Goal: Information Seeking & Learning: Learn about a topic

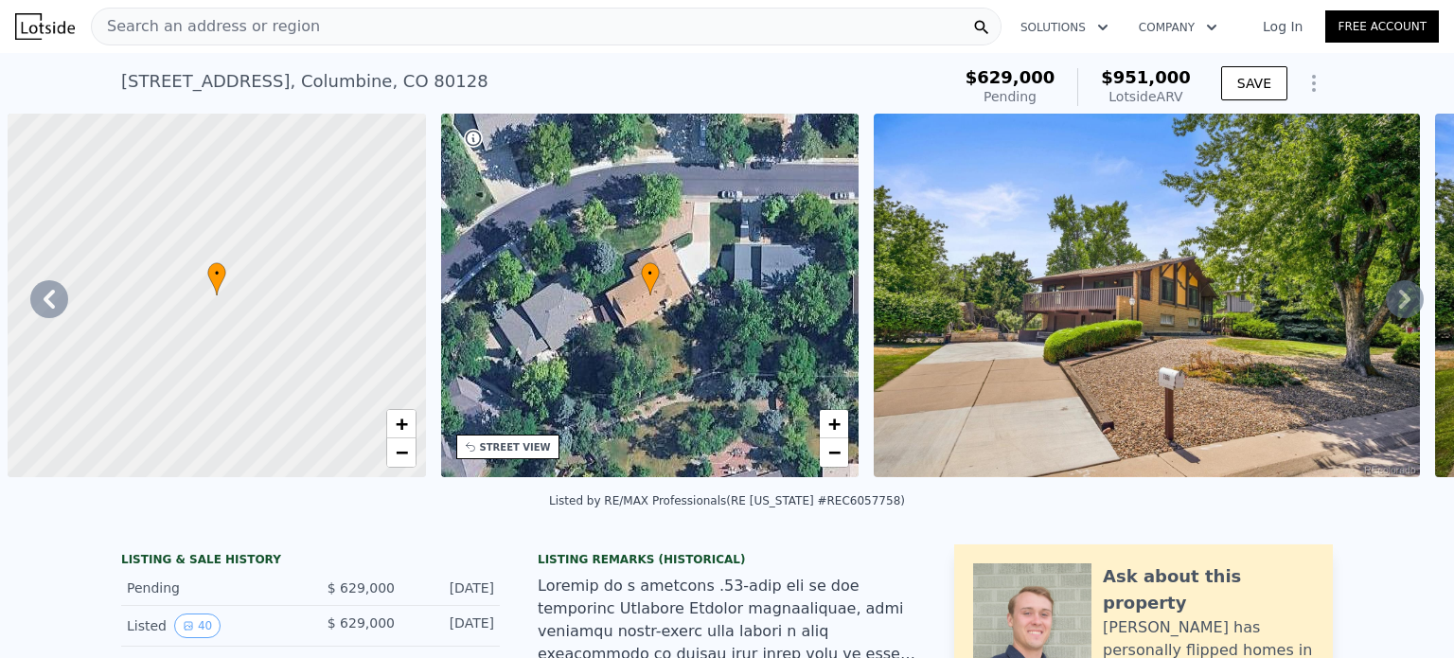
scroll to position [0, 896]
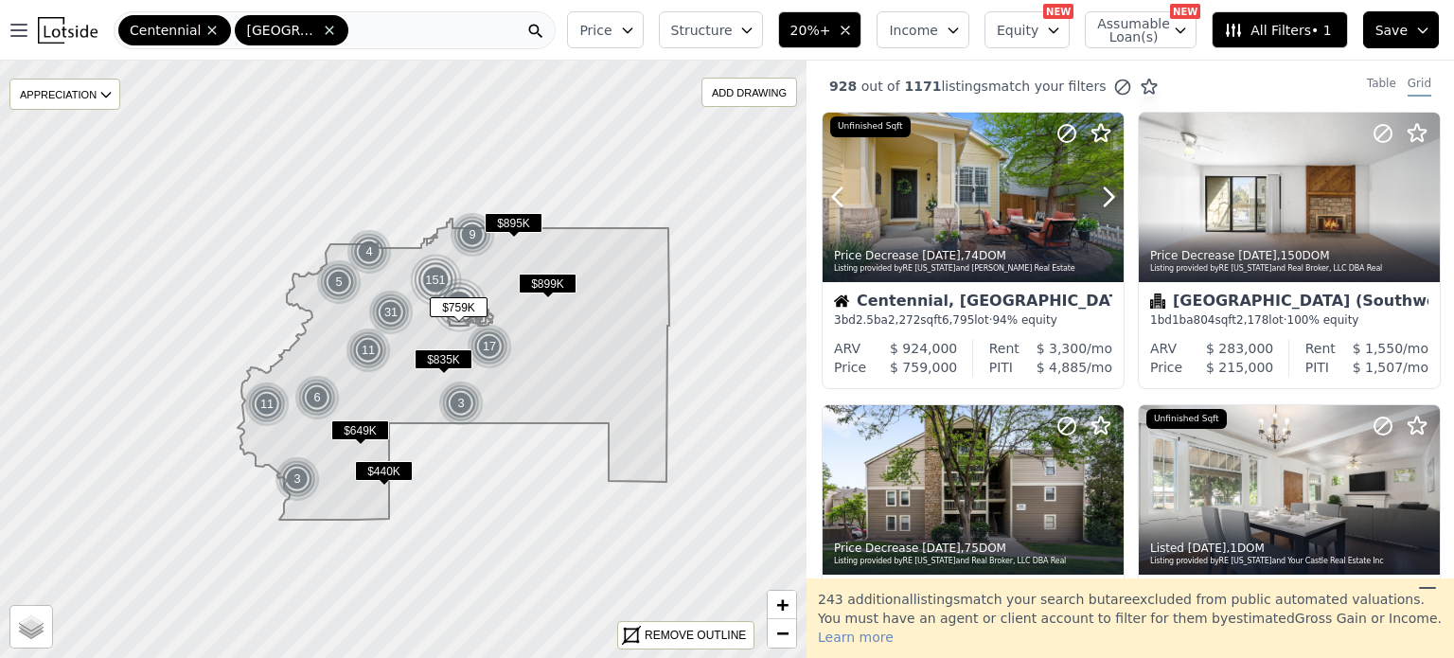
click at [995, 215] on div at bounding box center [972, 197] width 301 height 169
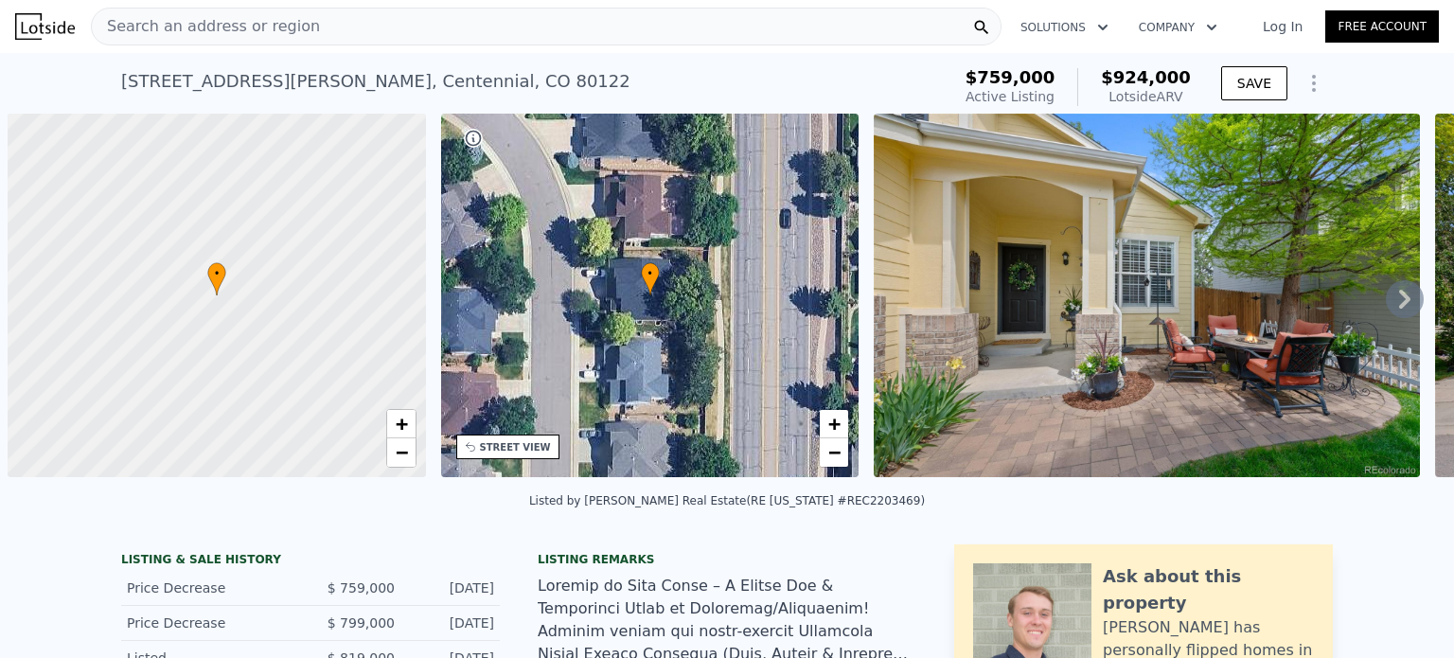
scroll to position [0, 8]
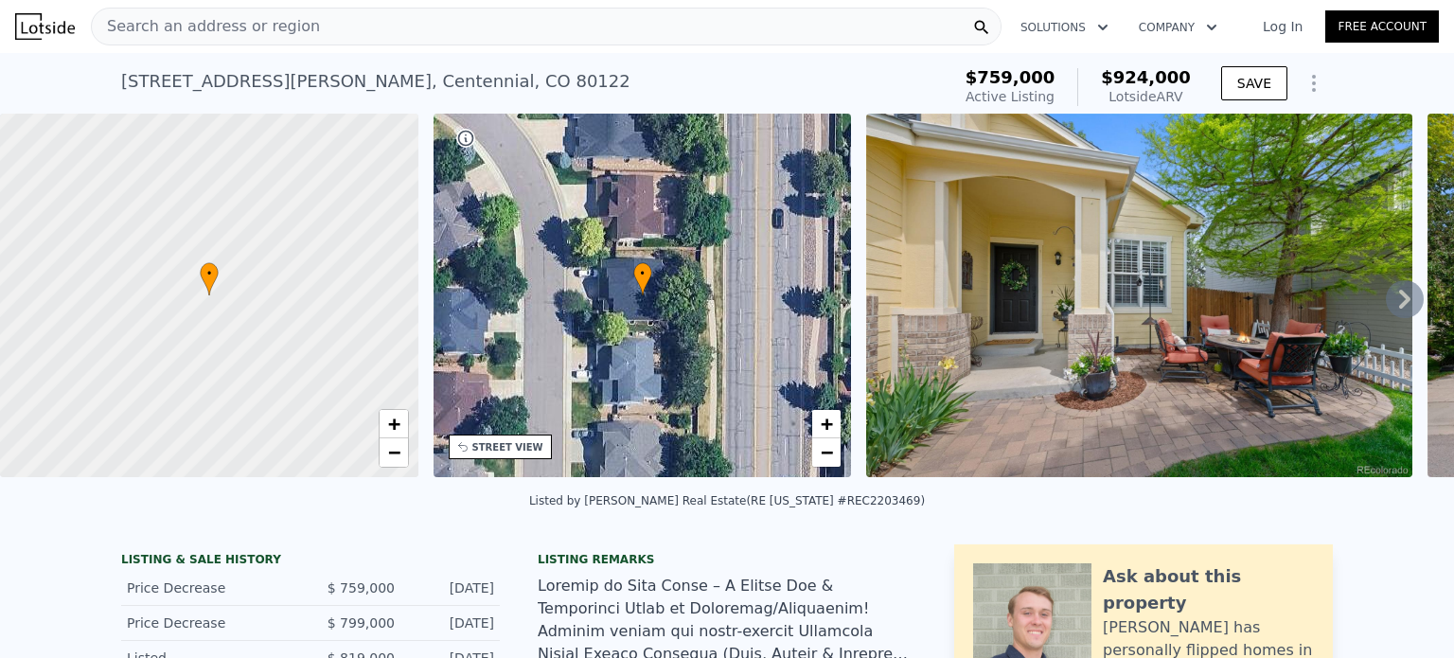
click at [256, 34] on span "Search an address or region" at bounding box center [206, 26] width 228 height 23
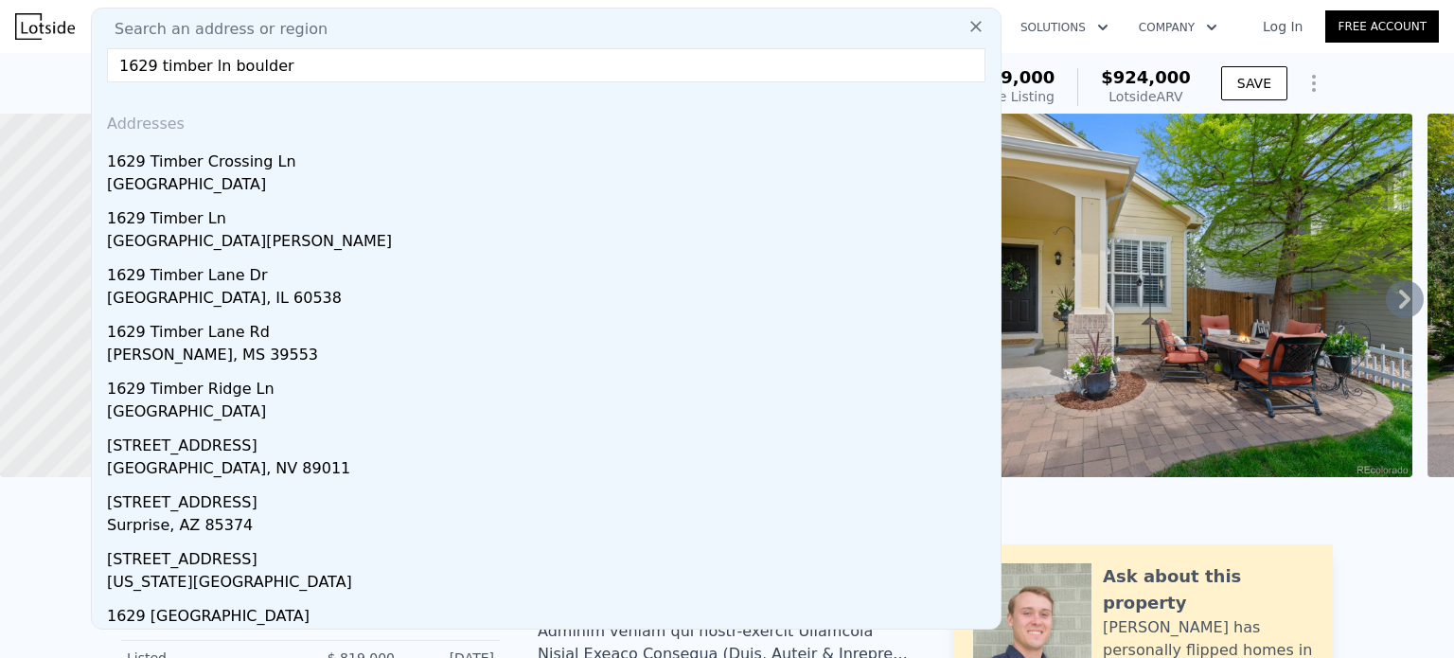
drag, startPoint x: 280, startPoint y: 71, endPoint x: 42, endPoint y: 75, distance: 238.5
type input "1629 timber ln boulder"
click at [1120, 52] on nav "Search an address or region Search an address or region 1629 timber ln boulder …" at bounding box center [727, 26] width 1454 height 53
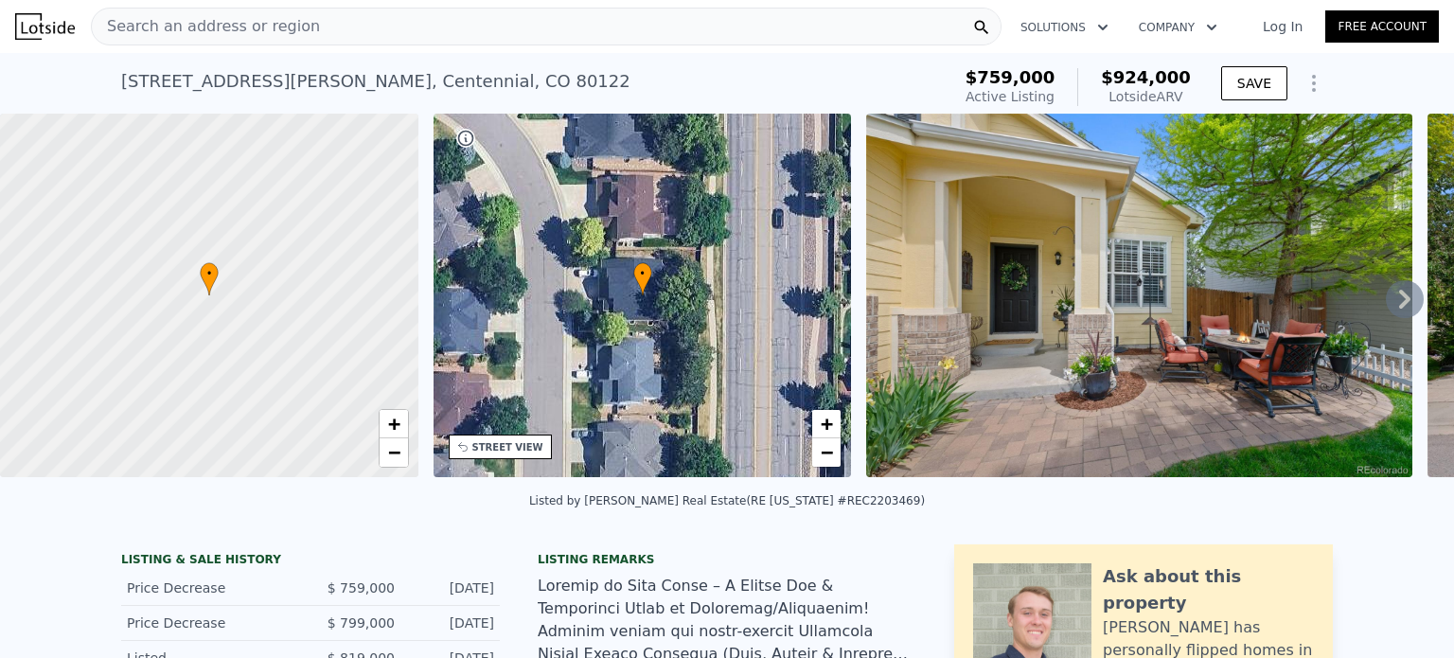
click at [158, 25] on span "Search an address or region" at bounding box center [206, 26] width 228 height 23
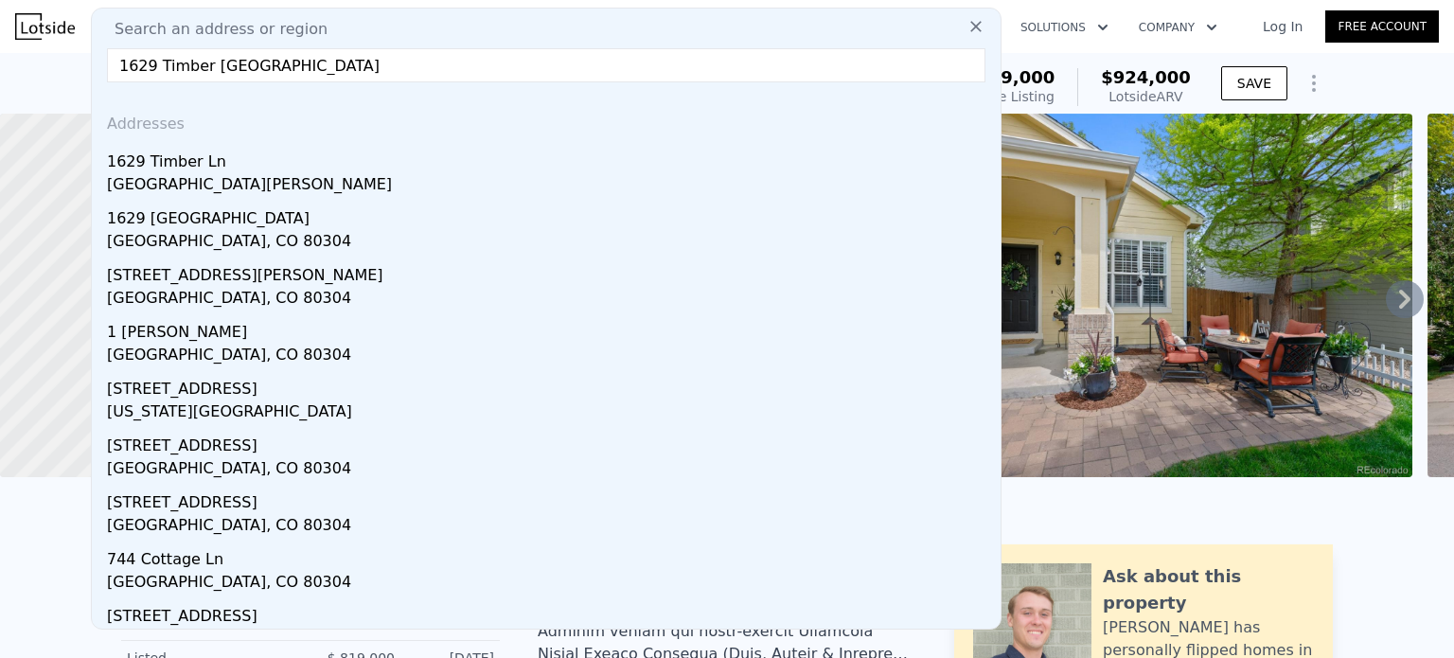
type input "1629 Timber Ln boulder, CO 80304"
click at [191, 178] on div "Pine Brook Hill, CO 80304" at bounding box center [550, 186] width 886 height 26
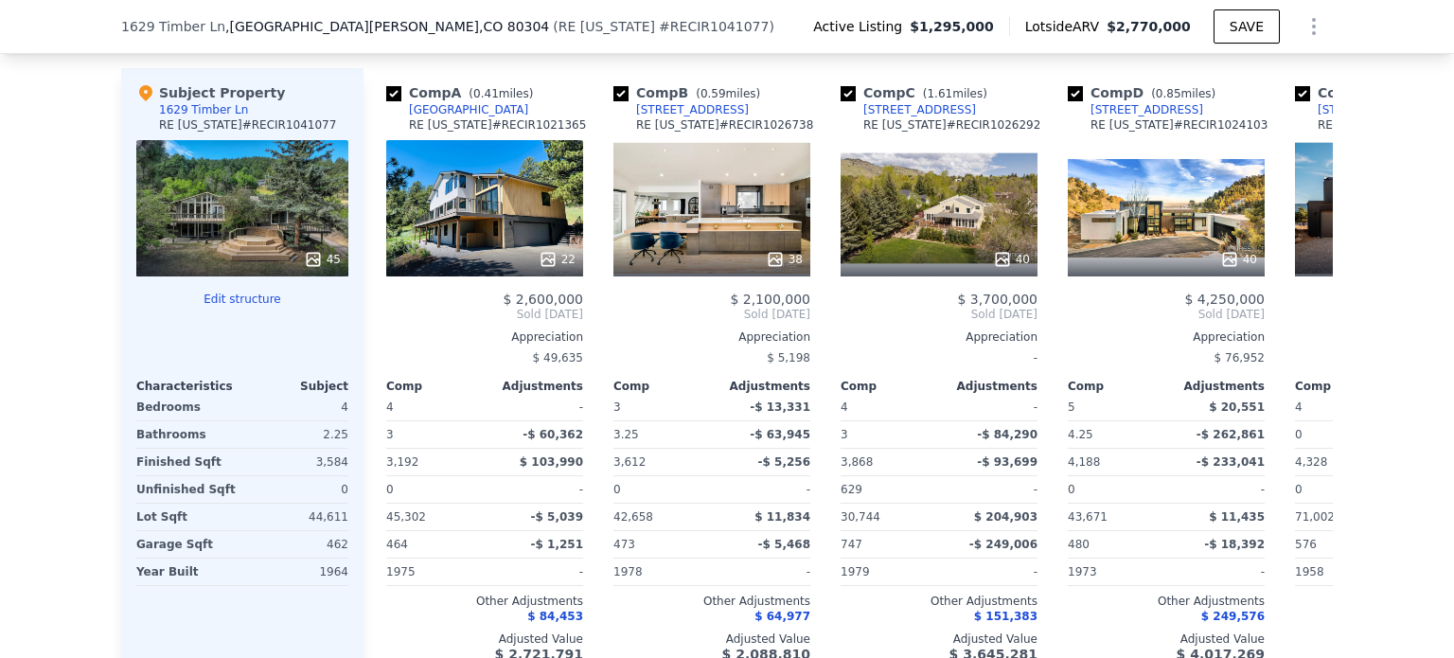
scroll to position [1925, 0]
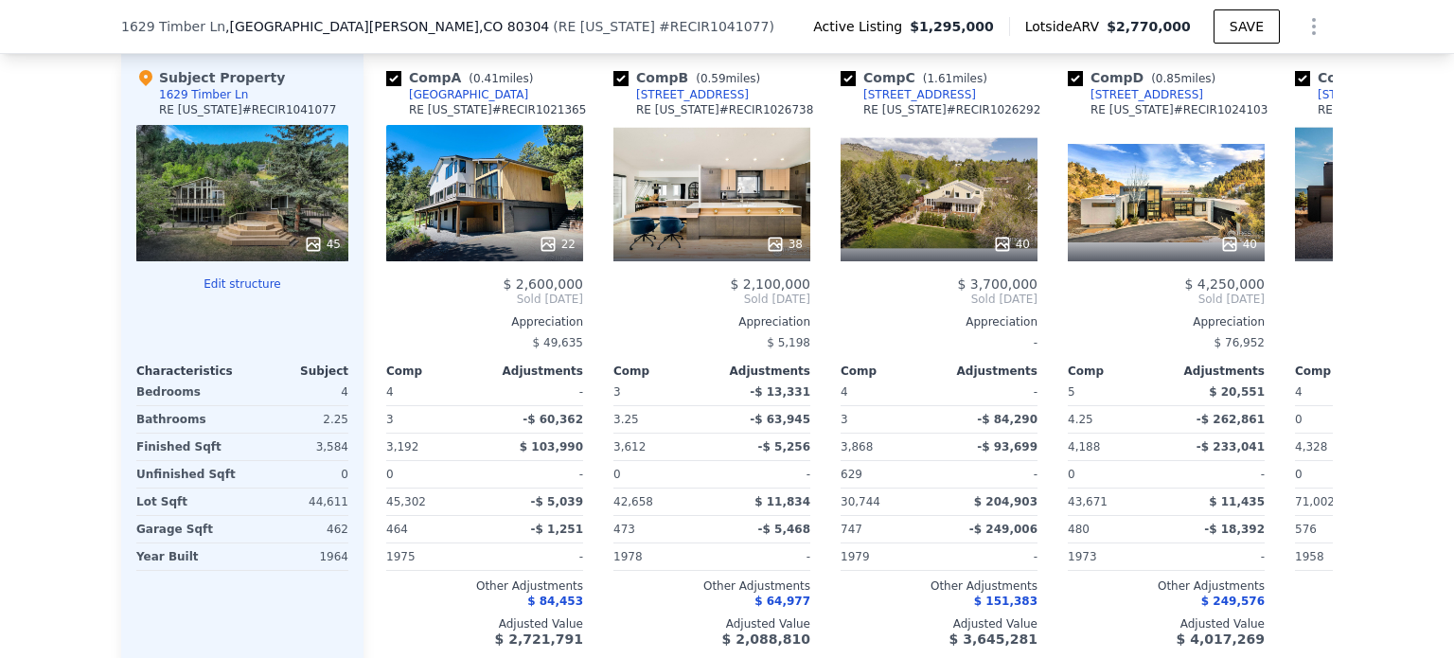
click at [477, 211] on div "22" at bounding box center [484, 193] width 197 height 136
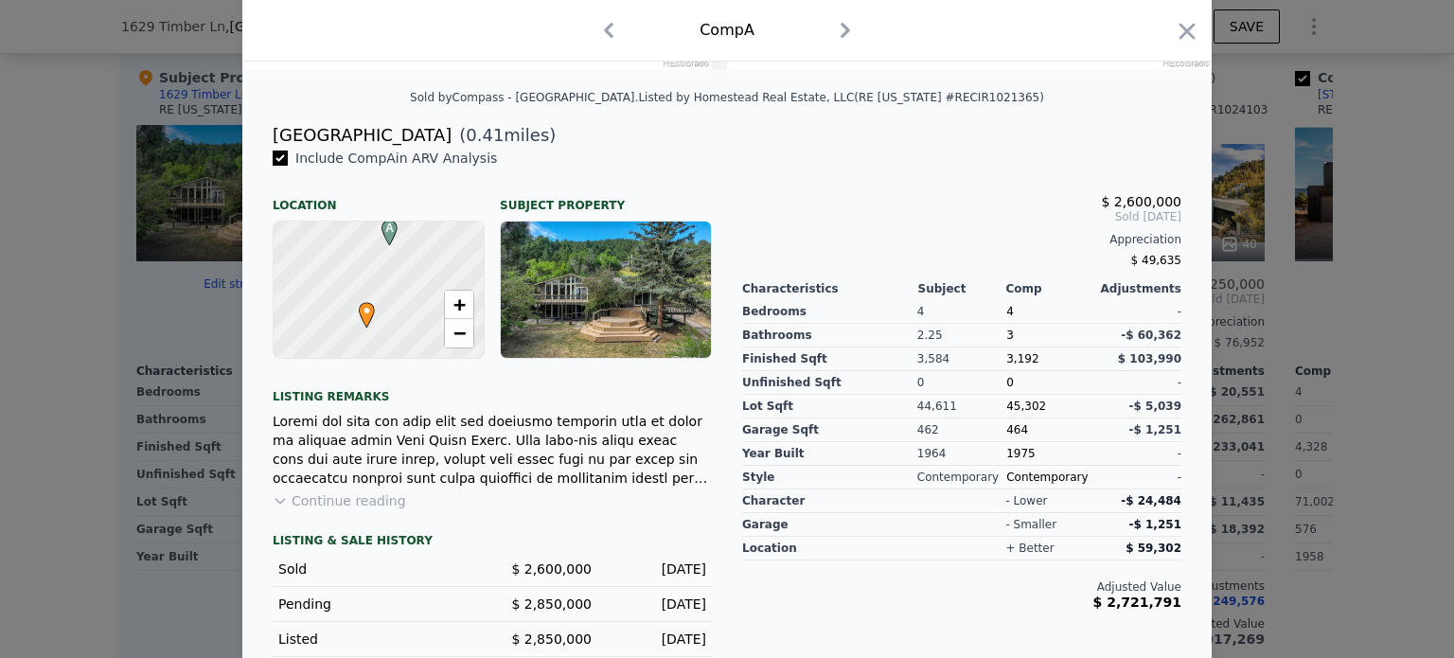
scroll to position [443, 0]
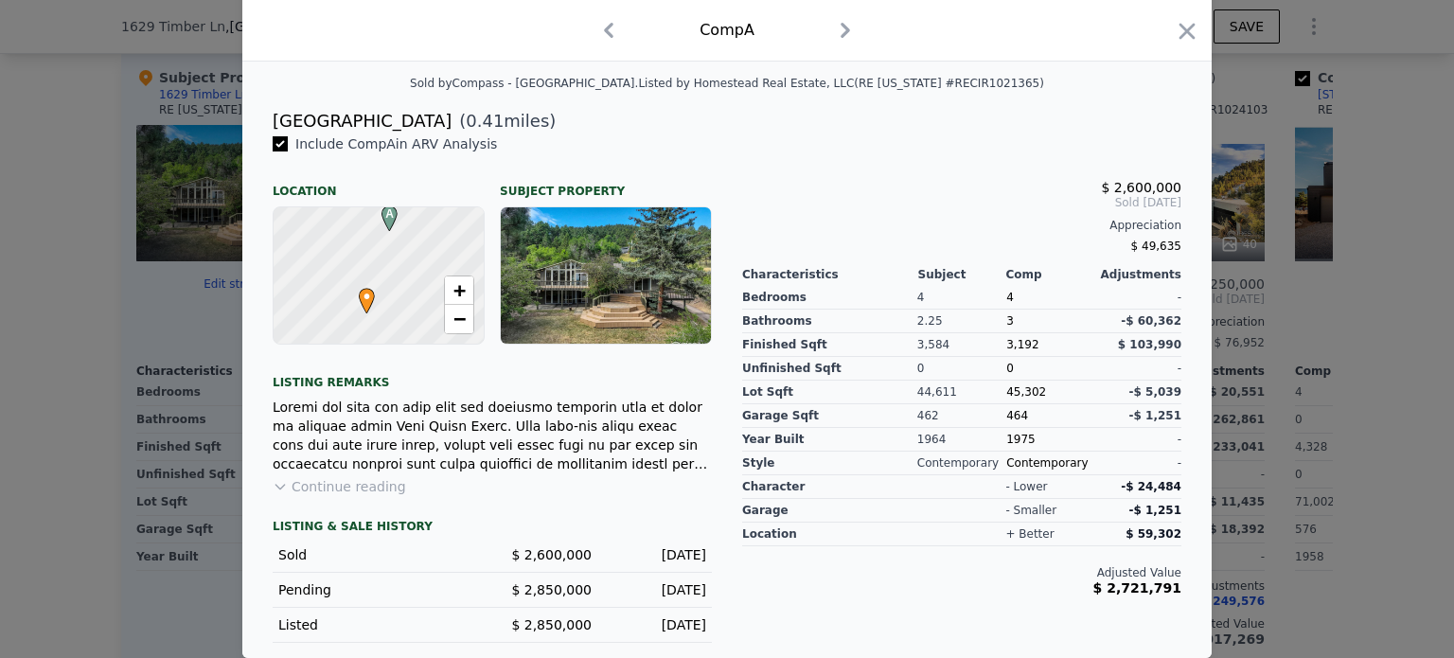
click at [341, 495] on button "Continue reading" at bounding box center [339, 486] width 133 height 19
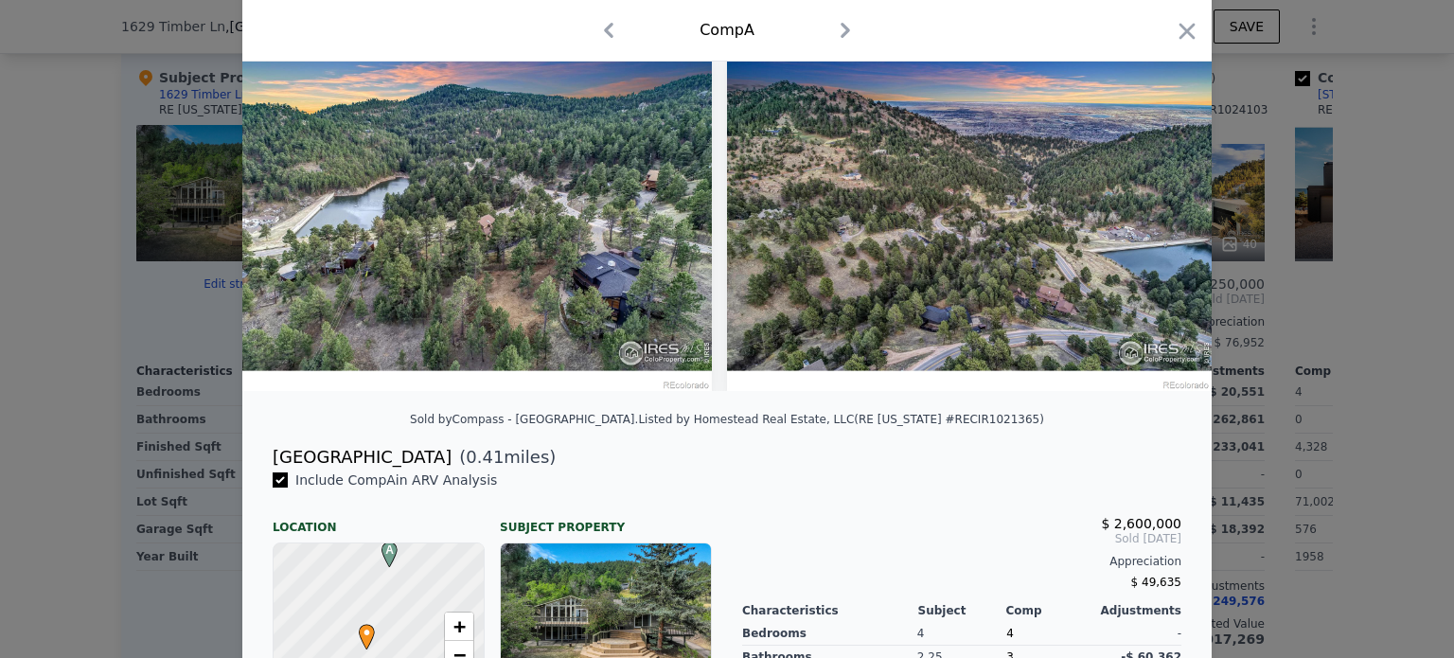
scroll to position [0, 0]
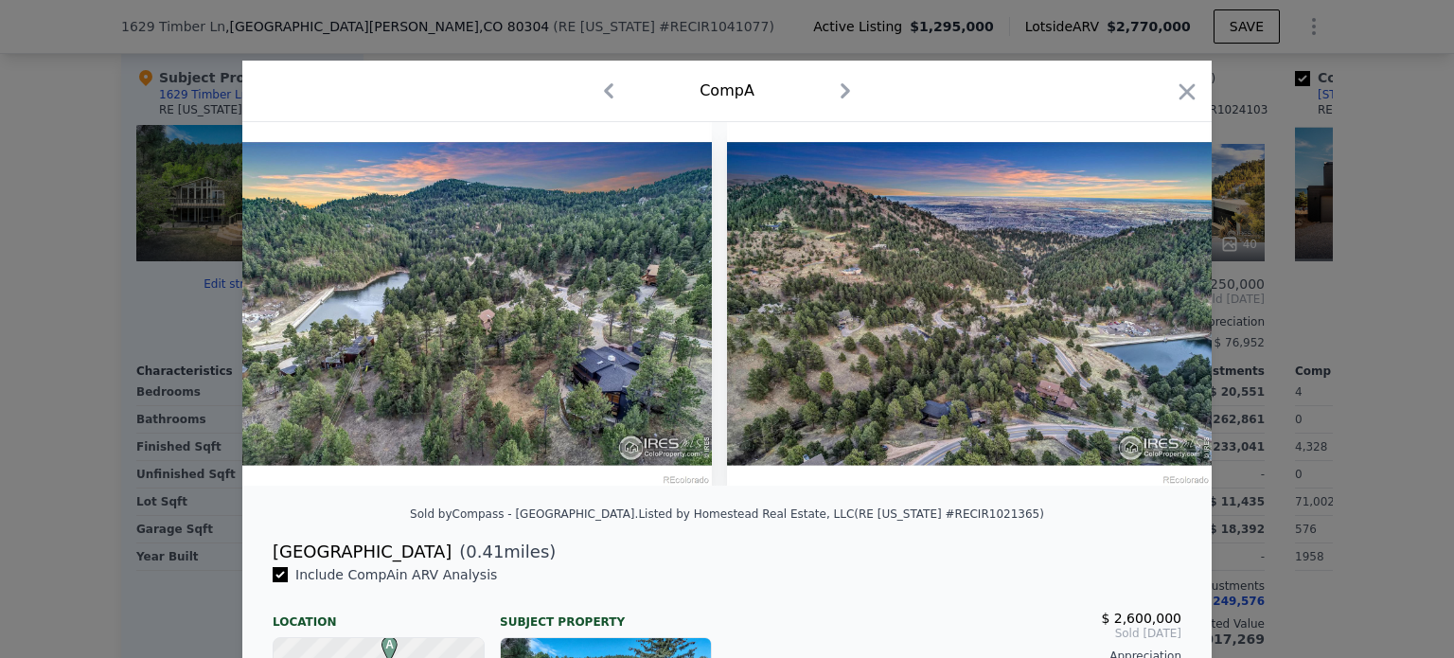
click at [1174, 92] on icon "button" at bounding box center [1187, 92] width 26 height 26
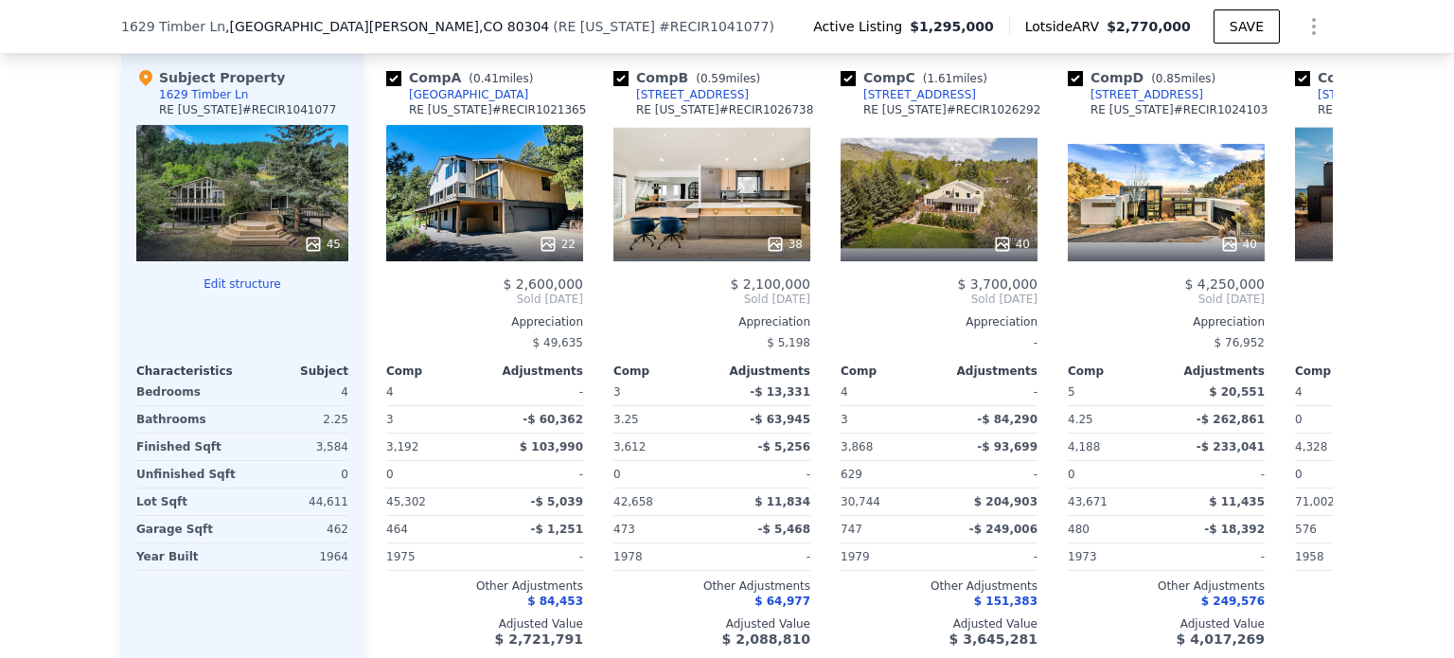
click at [269, 227] on div "45" at bounding box center [242, 193] width 212 height 136
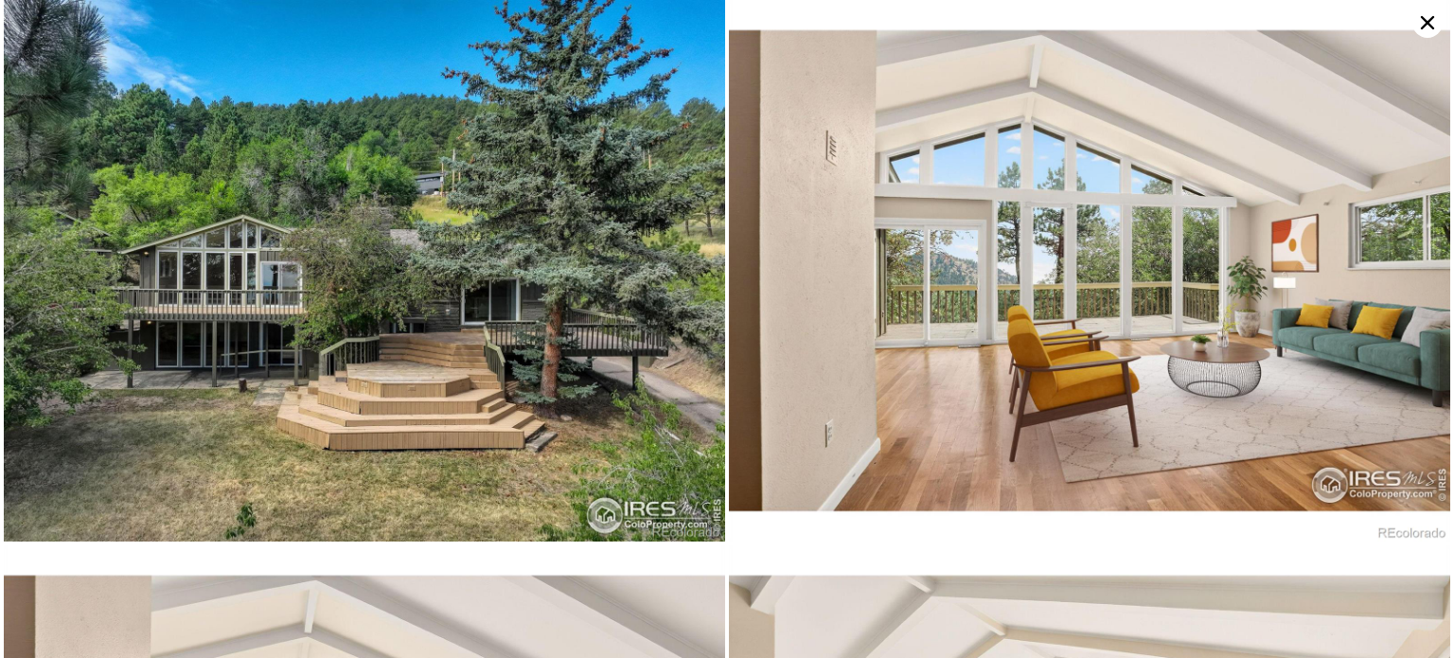
click at [501, 359] on img at bounding box center [364, 270] width 721 height 541
click at [1430, 24] on icon at bounding box center [1427, 23] width 30 height 30
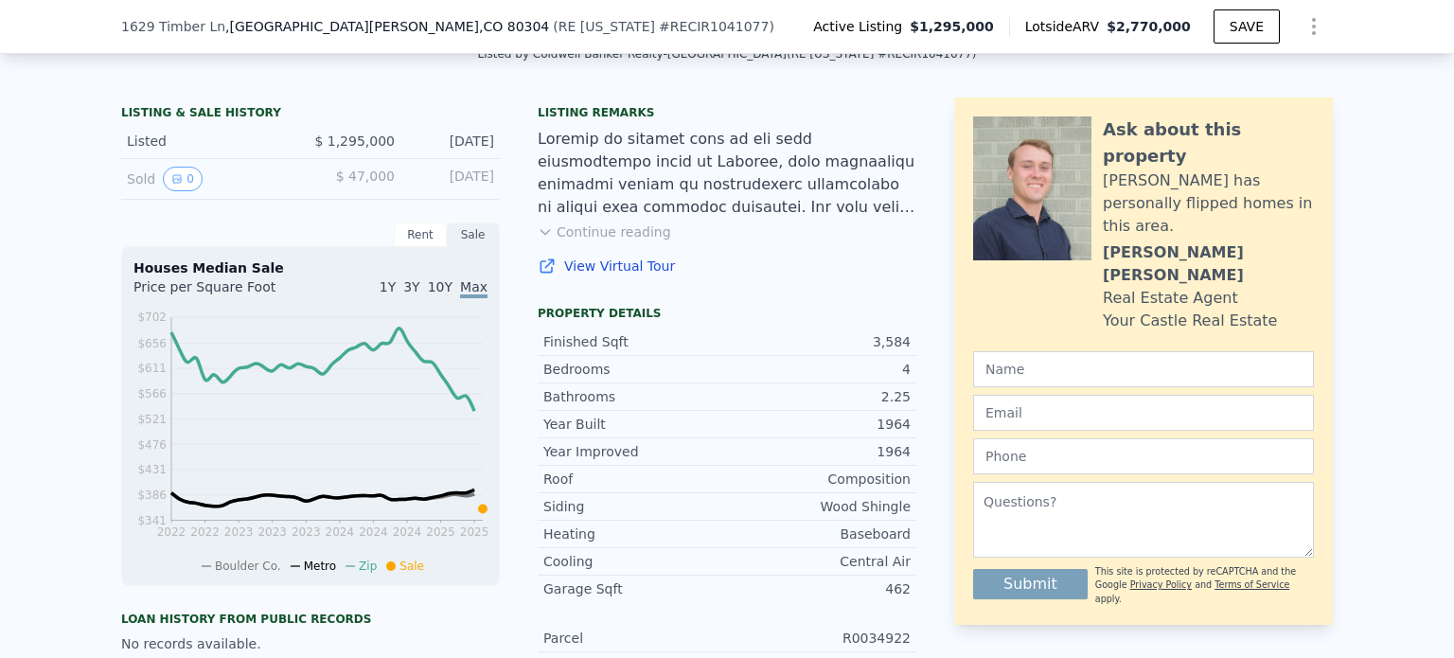
scroll to position [418, 0]
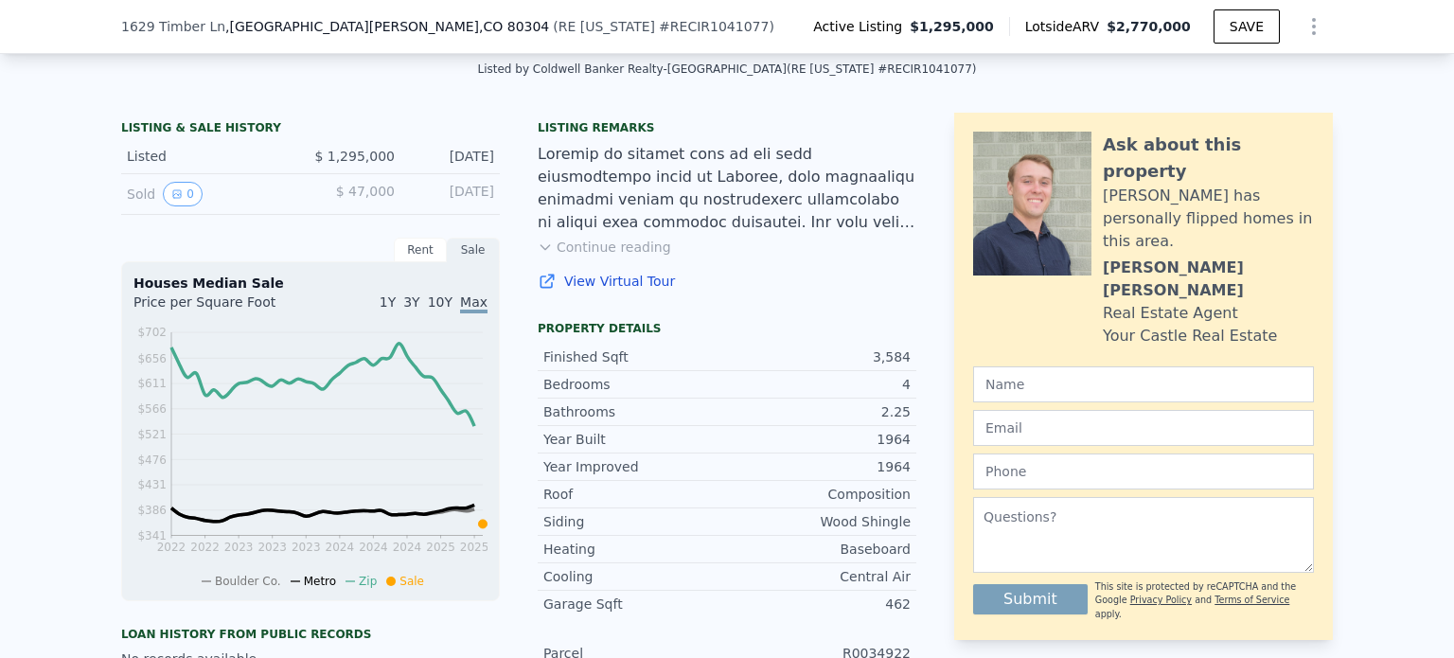
click at [575, 291] on link "View Virtual Tour" at bounding box center [727, 281] width 379 height 19
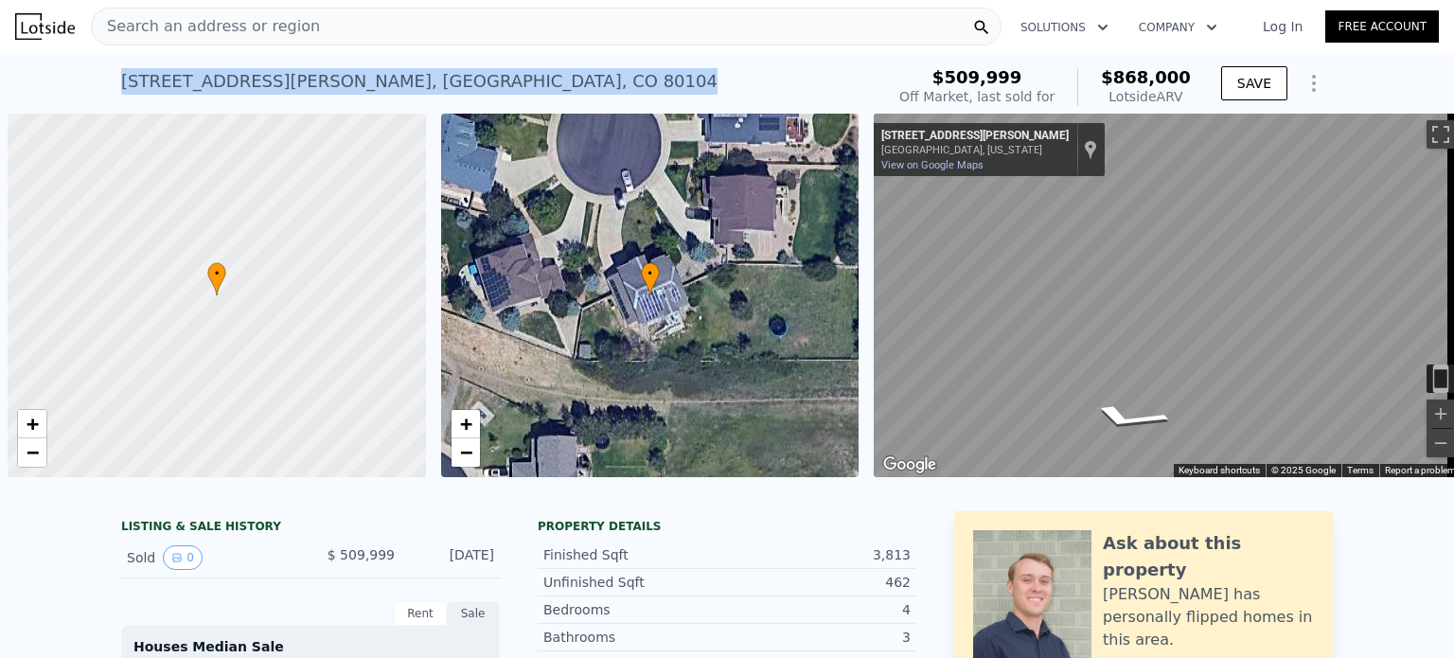
scroll to position [0, 8]
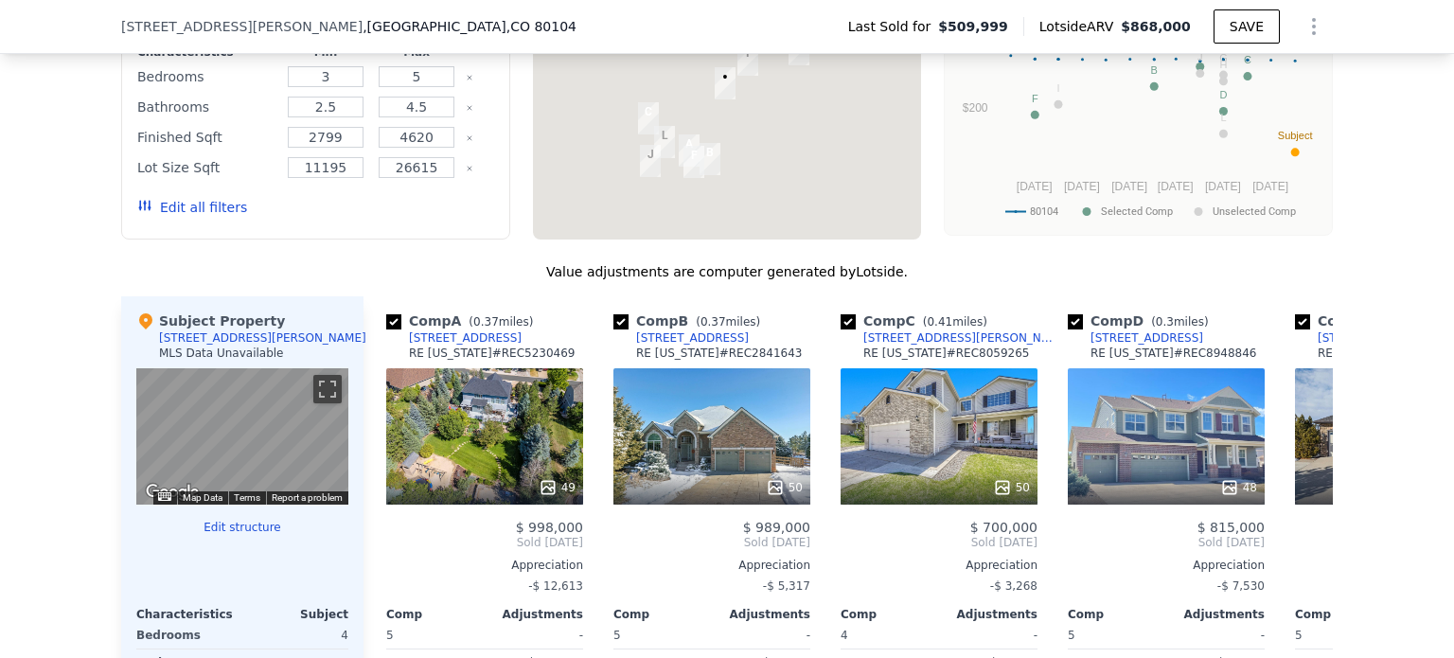
scroll to position [1650, 0]
